Goal: Task Accomplishment & Management: Manage account settings

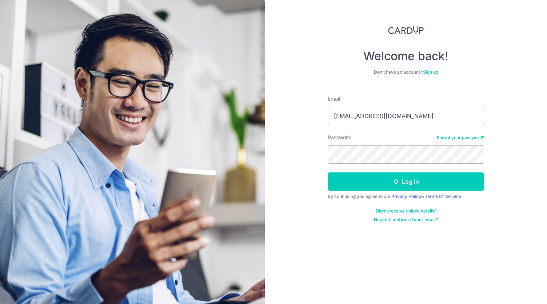
type input "[EMAIL_ADDRESS][DOMAIN_NAME]"
click at [328, 172] on button "Log in" at bounding box center [406, 181] width 157 height 18
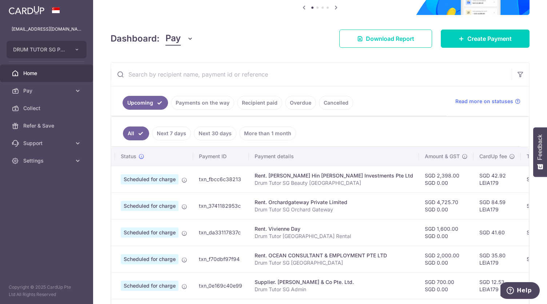
scroll to position [0, 10]
